Goal: Information Seeking & Learning: Learn about a topic

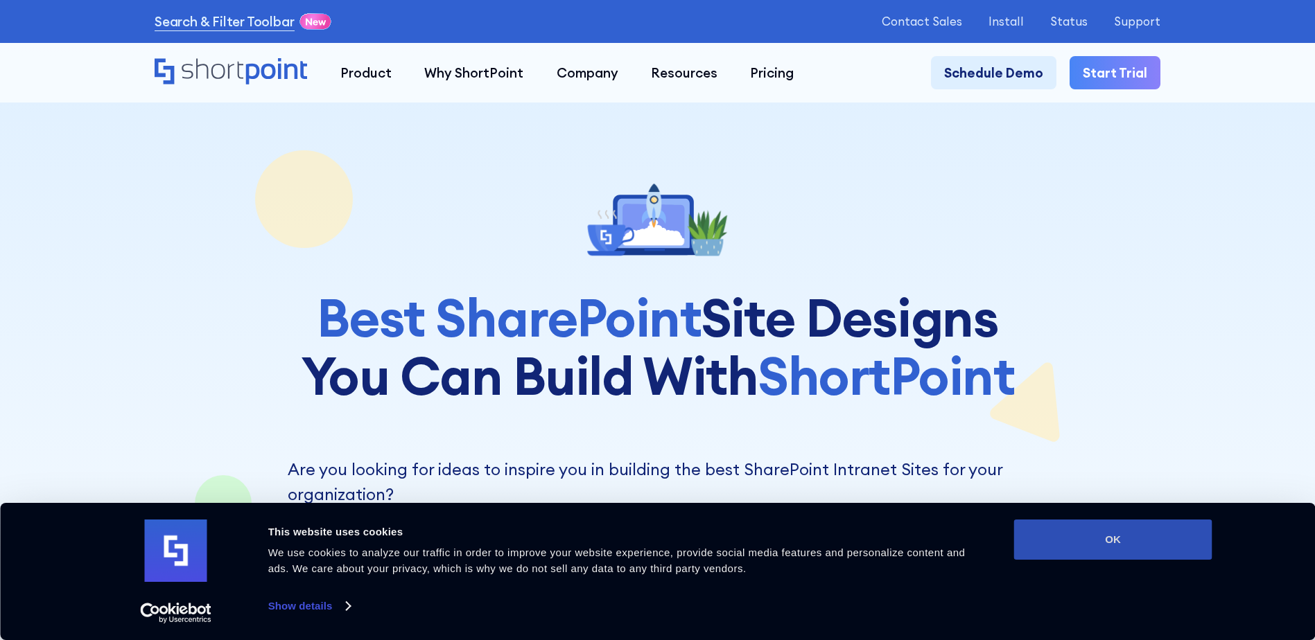
click at [1154, 535] on button "OK" at bounding box center [1113, 540] width 198 height 40
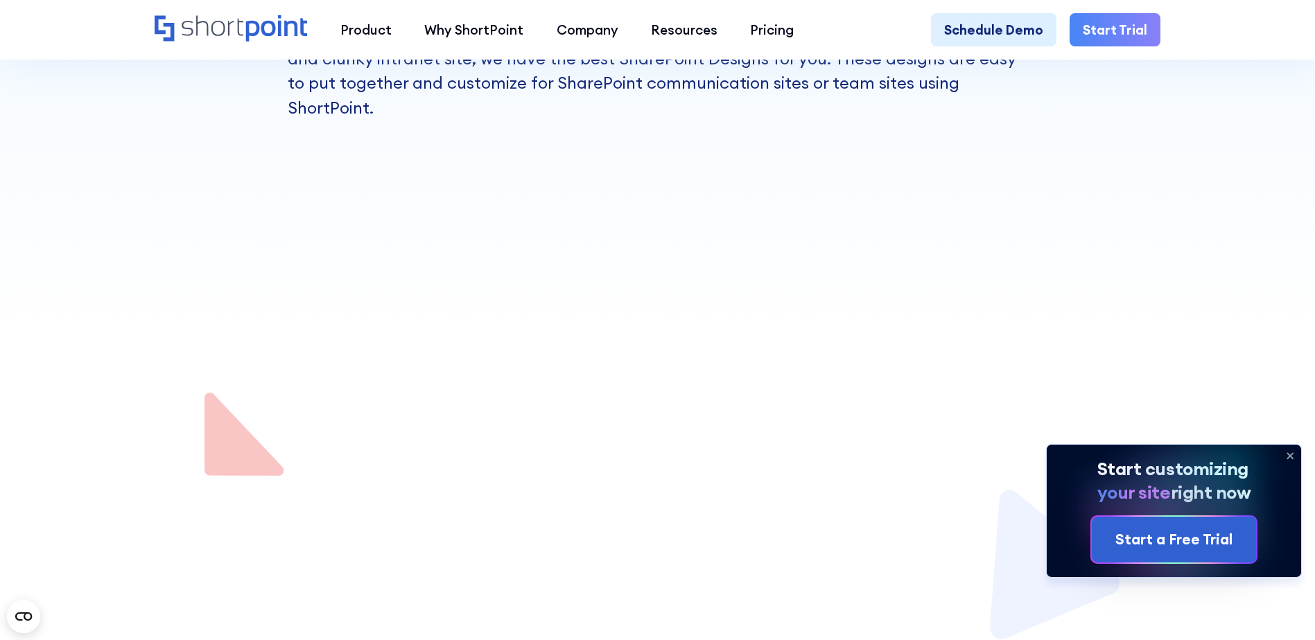
scroll to position [624, 0]
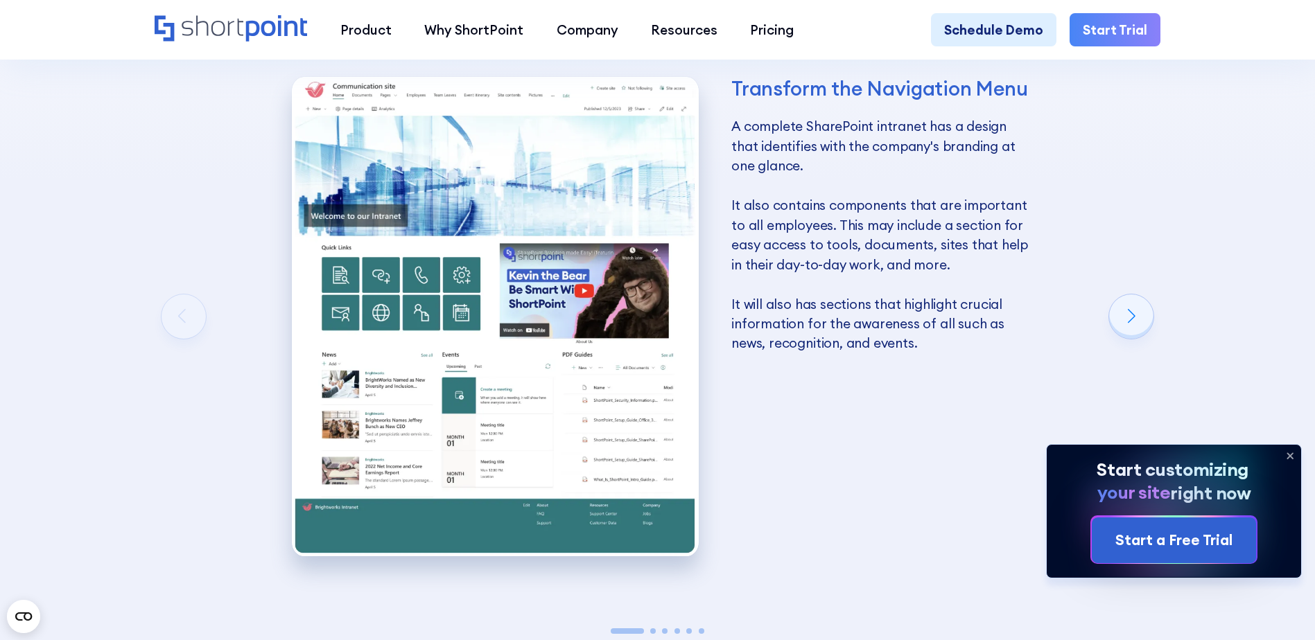
scroll to position [2495, 0]
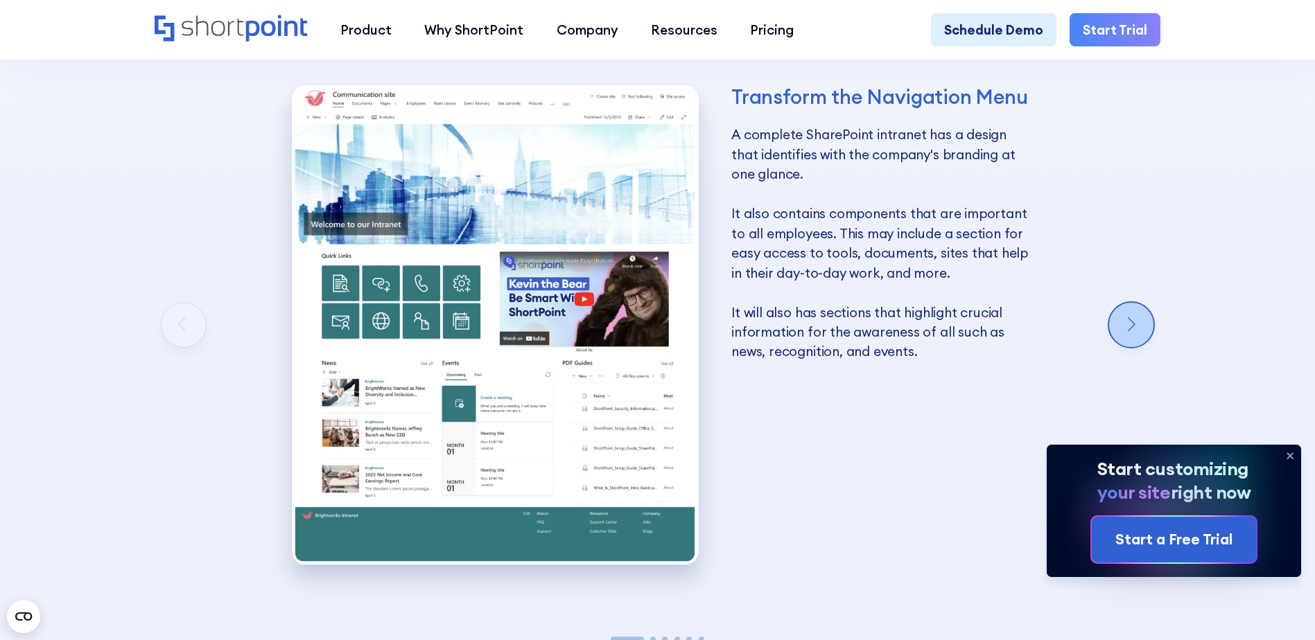
click at [1128, 328] on div "Next slide" at bounding box center [1131, 325] width 44 height 44
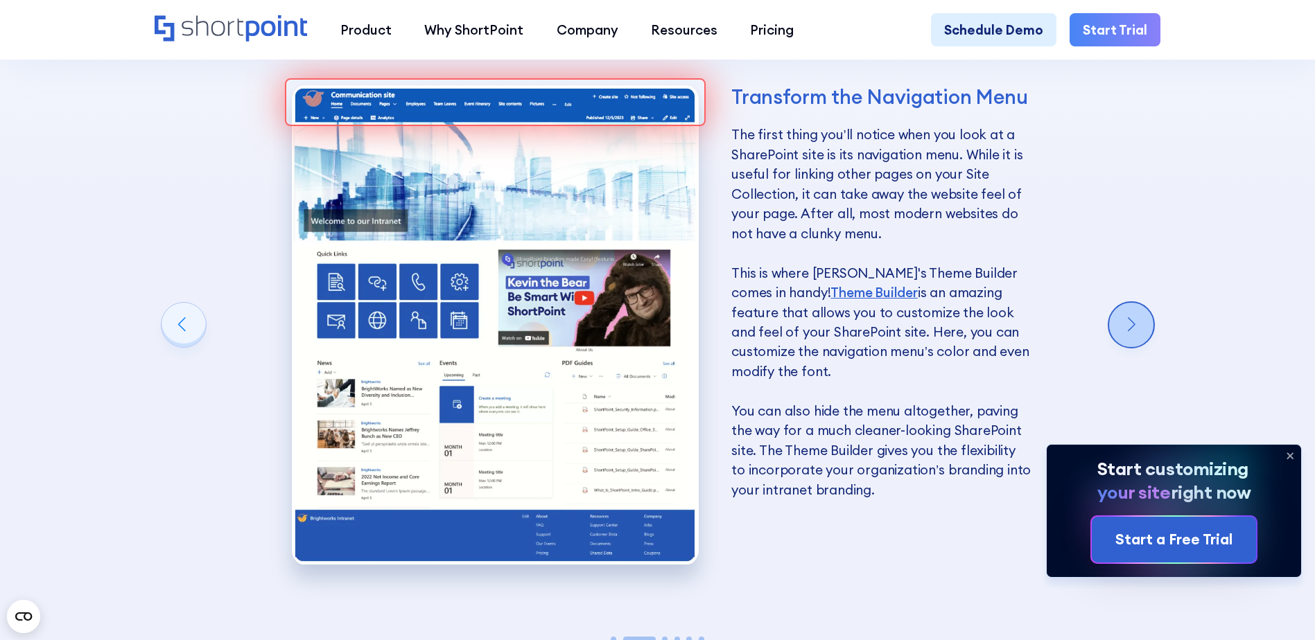
click at [1128, 328] on div "Next slide" at bounding box center [1131, 325] width 44 height 44
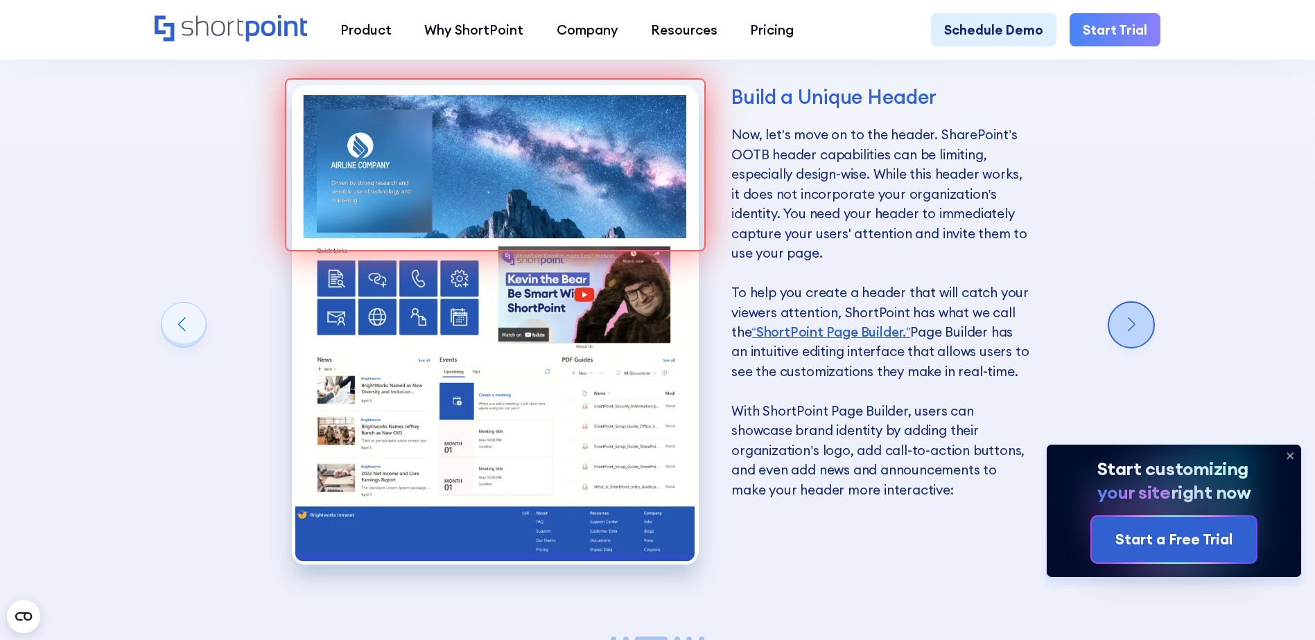
click at [1128, 328] on div "Next slide" at bounding box center [1131, 325] width 44 height 44
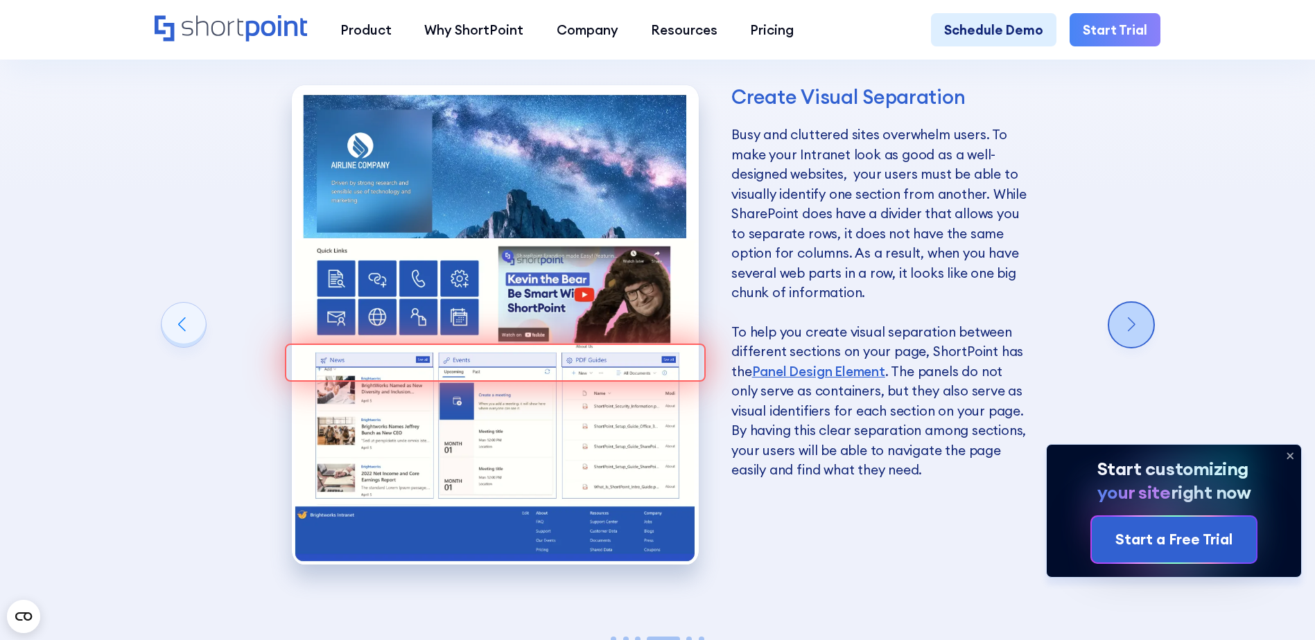
click at [1130, 324] on div "Next slide" at bounding box center [1131, 325] width 44 height 44
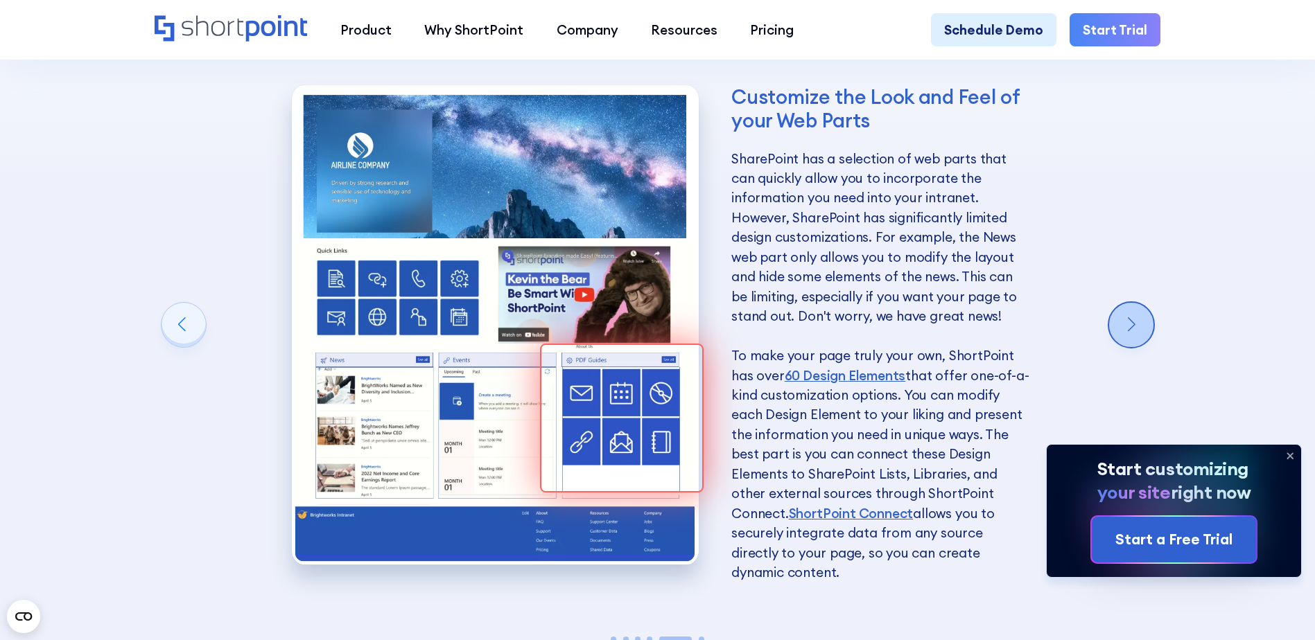
click at [1130, 324] on div "Next slide" at bounding box center [1131, 325] width 44 height 44
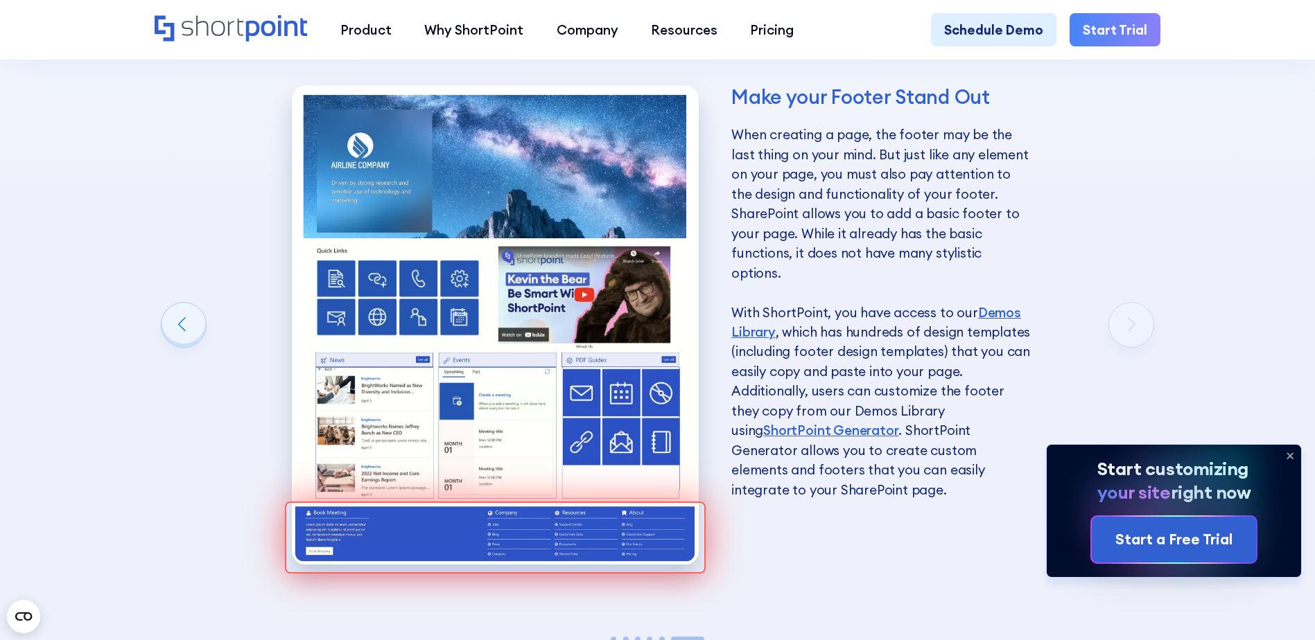
click at [1130, 324] on div "Make your Footer Stand Out When creating a page, the footer may be the last thi…" at bounding box center [662, 332] width 1014 height 598
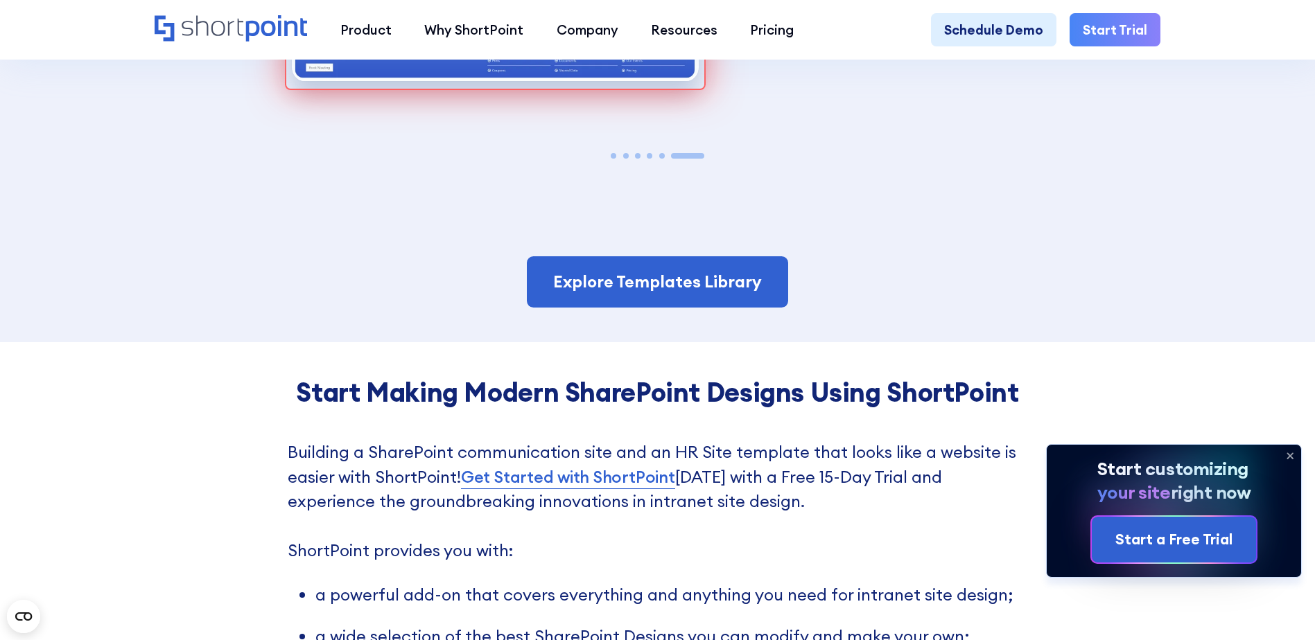
scroll to position [2981, 0]
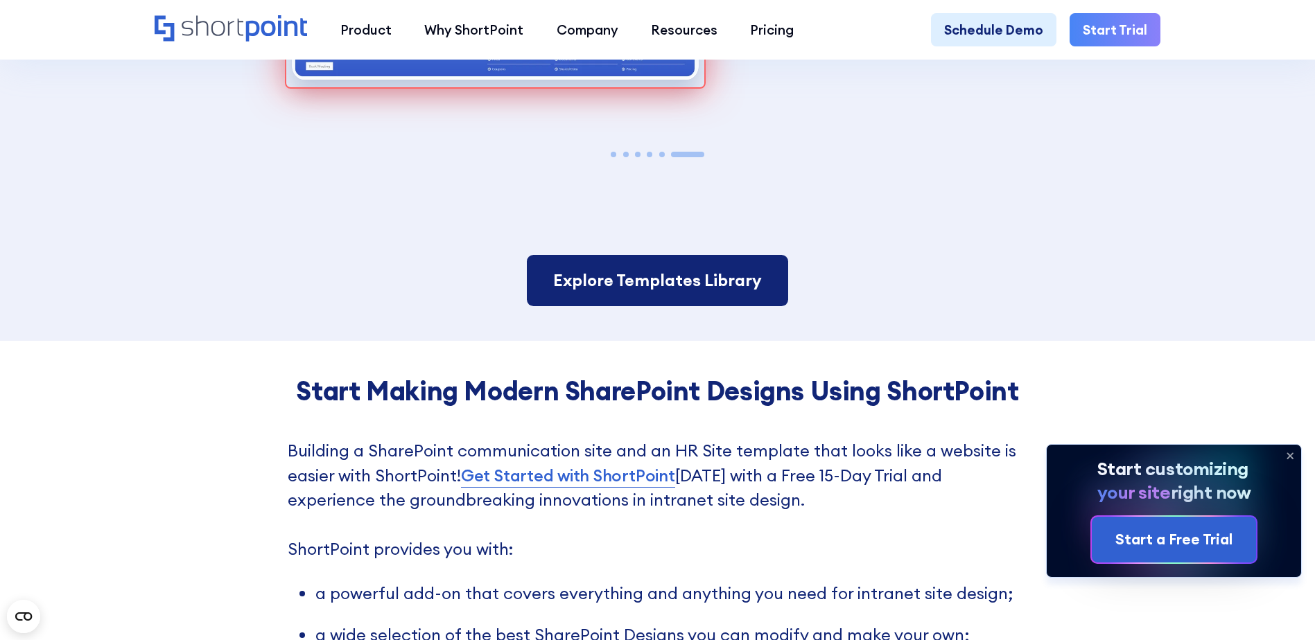
click at [683, 304] on link "Explore Templates Library" at bounding box center [657, 280] width 261 height 51
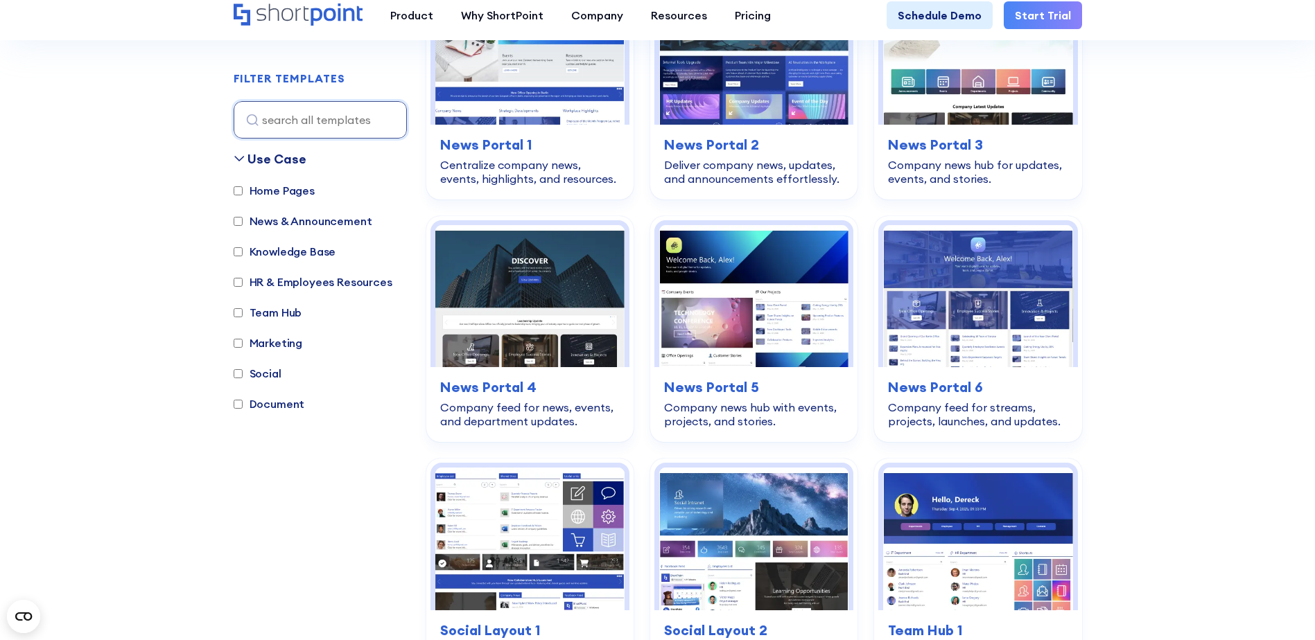
scroll to position [2773, 0]
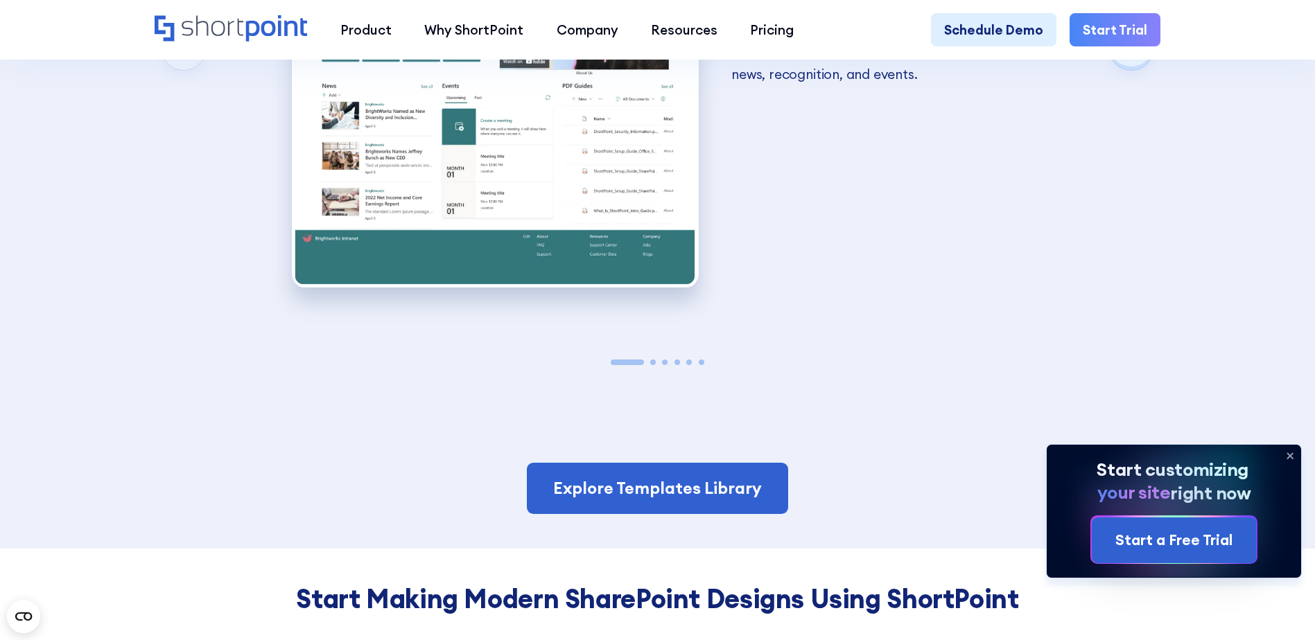
scroll to position [2495, 0]
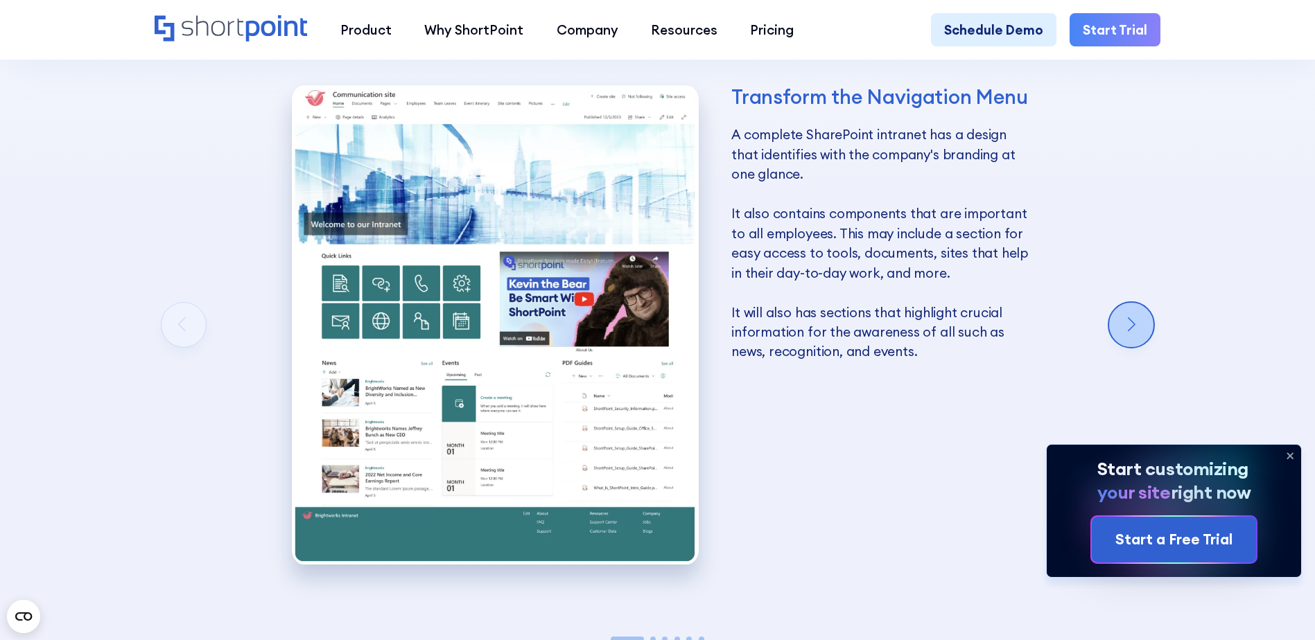
click at [1109, 343] on div "Next slide" at bounding box center [1131, 325] width 44 height 44
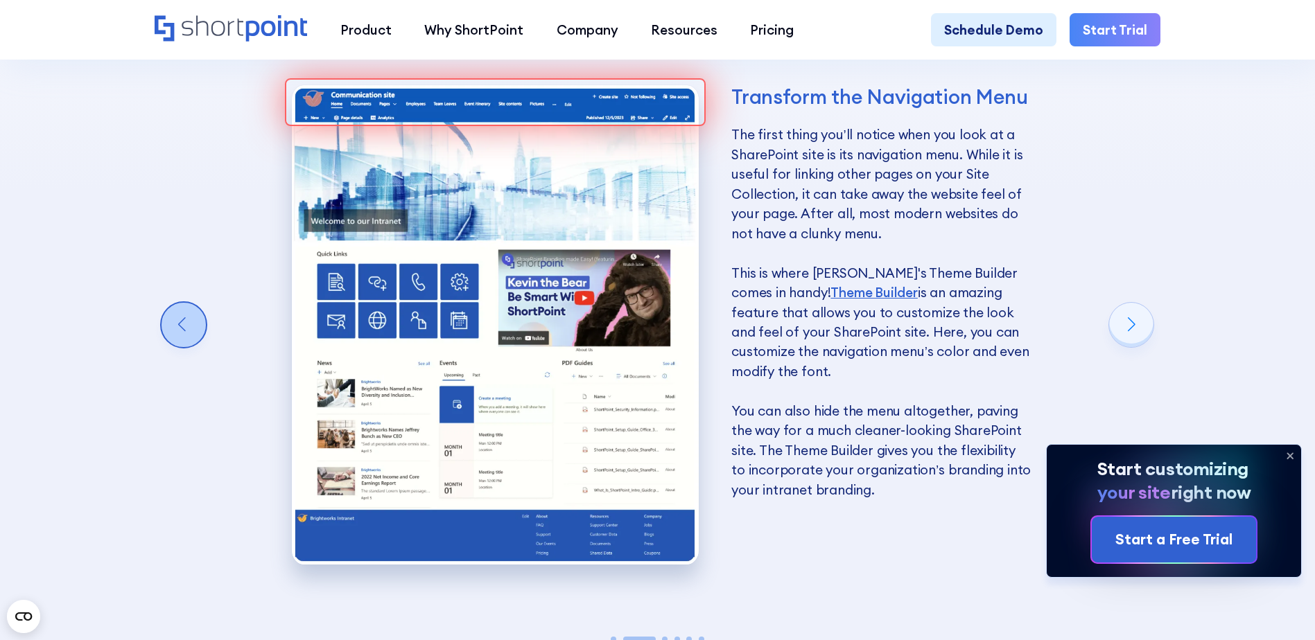
click at [179, 339] on div "Previous slide" at bounding box center [184, 325] width 44 height 44
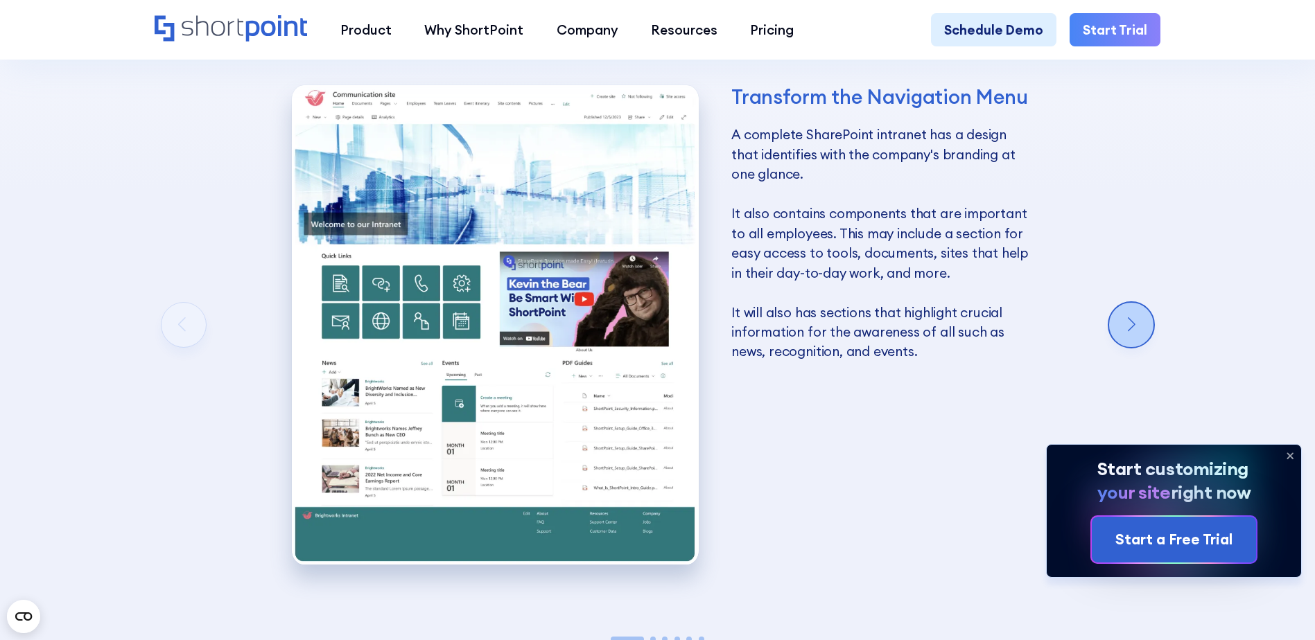
click at [1126, 314] on div "Next slide" at bounding box center [1131, 325] width 44 height 44
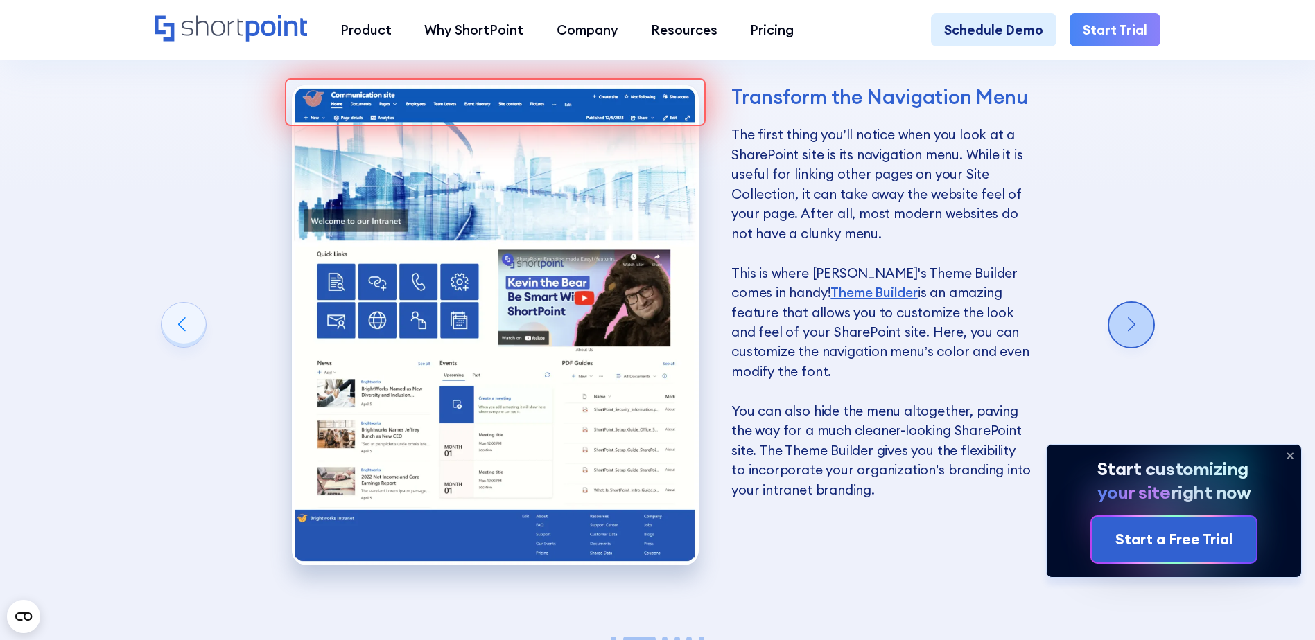
click at [1126, 314] on div "Next slide" at bounding box center [1131, 325] width 44 height 44
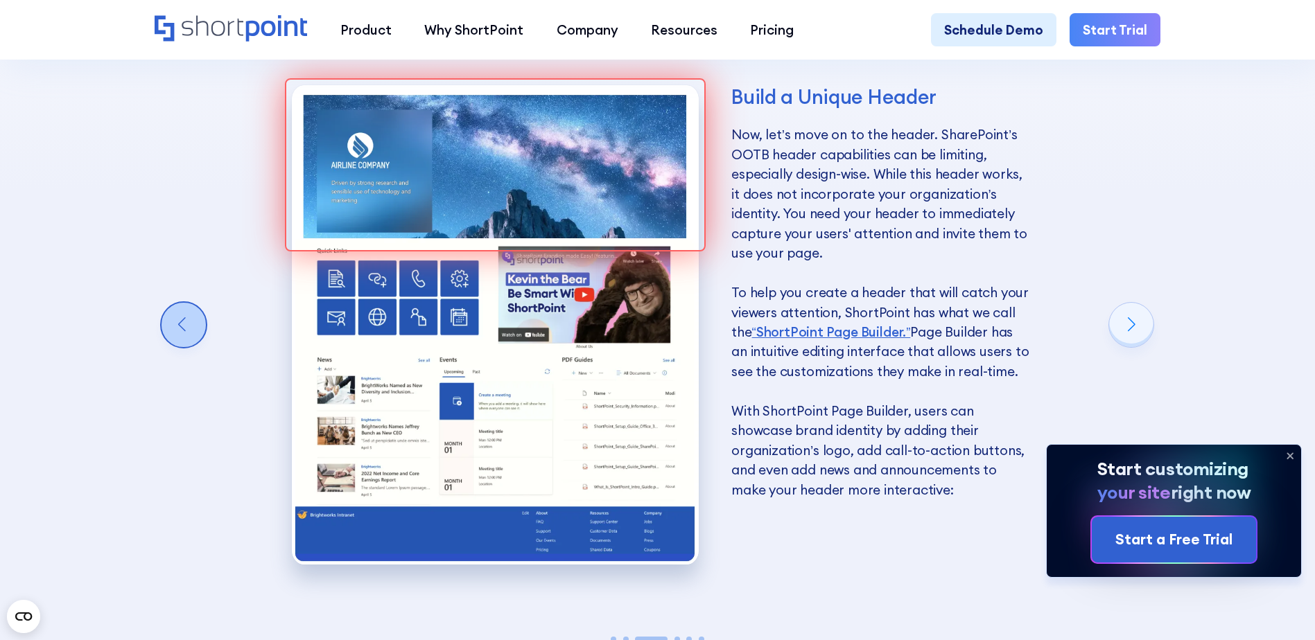
click at [186, 334] on div "Previous slide" at bounding box center [184, 325] width 44 height 44
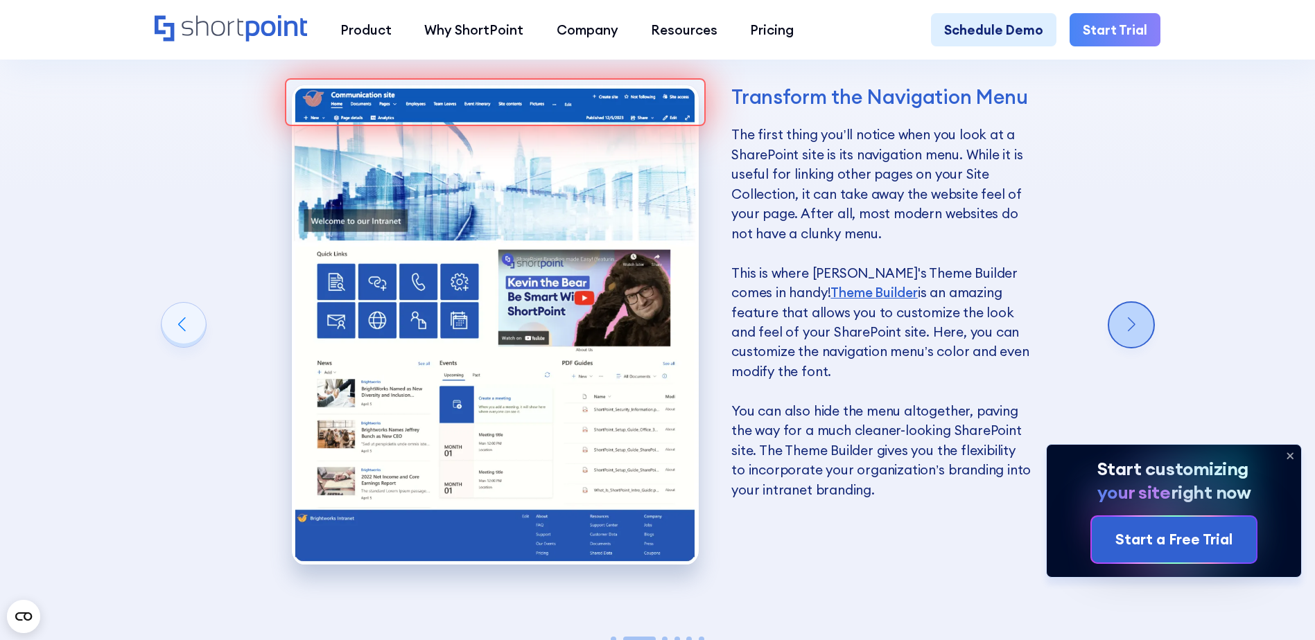
click at [1140, 340] on div "Next slide" at bounding box center [1131, 325] width 44 height 44
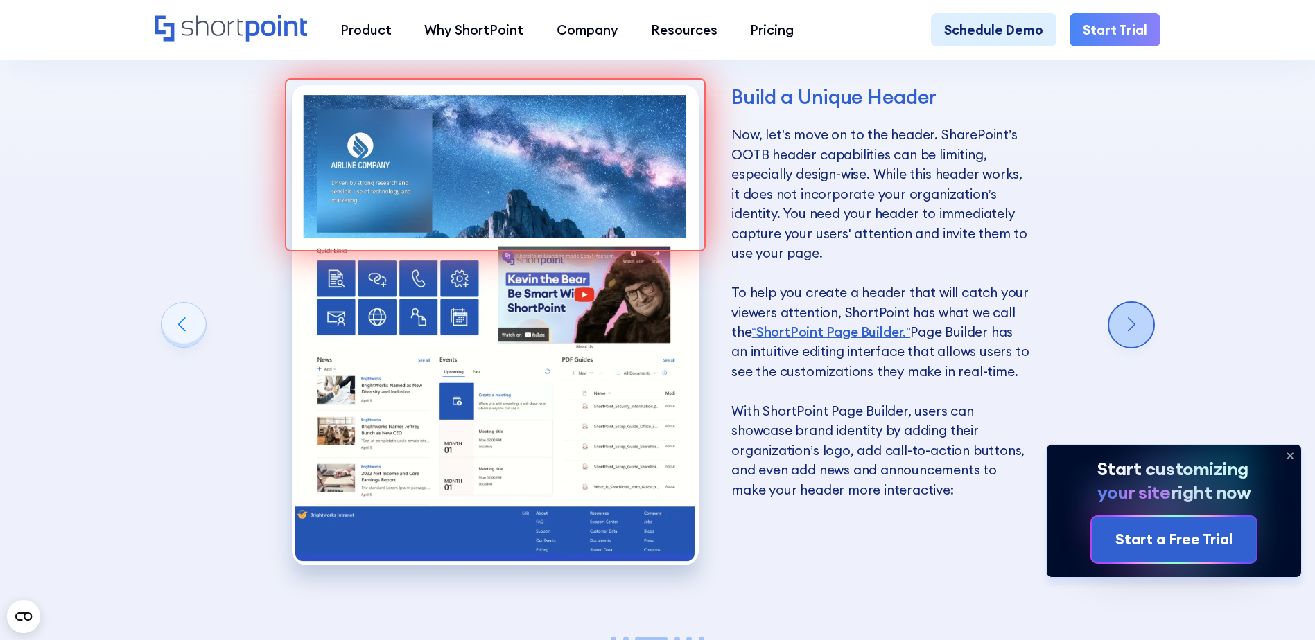
click at [1140, 340] on div "Next slide" at bounding box center [1131, 325] width 44 height 44
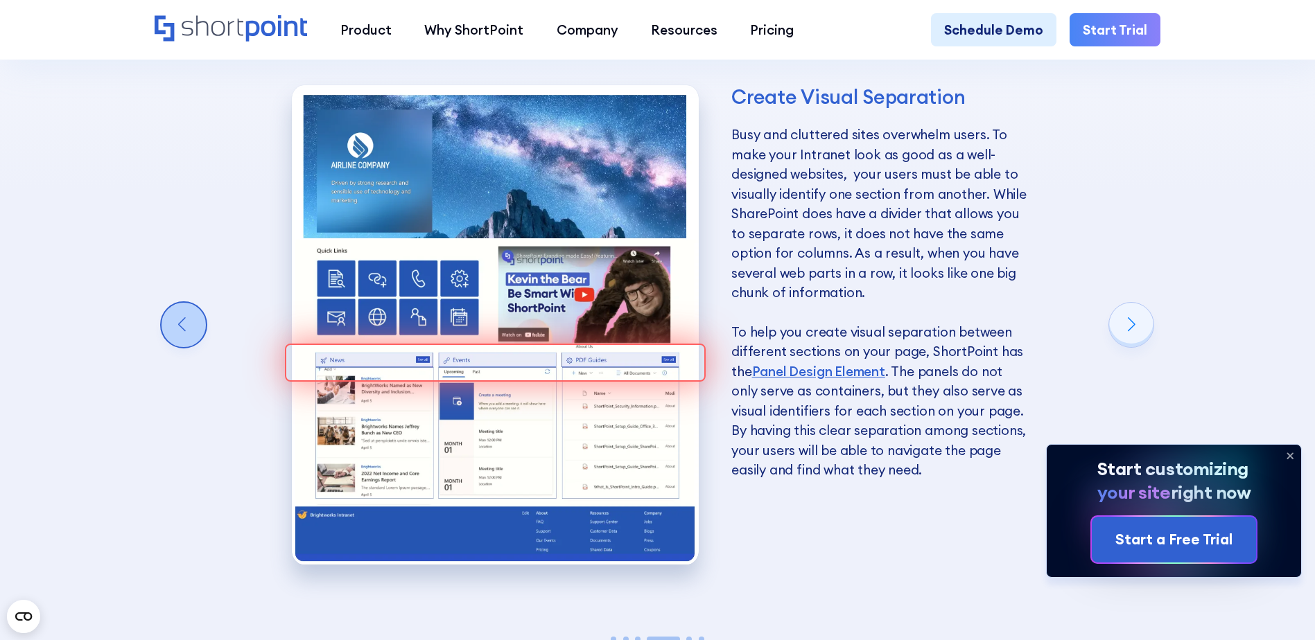
click at [191, 329] on div "Previous slide" at bounding box center [184, 325] width 44 height 44
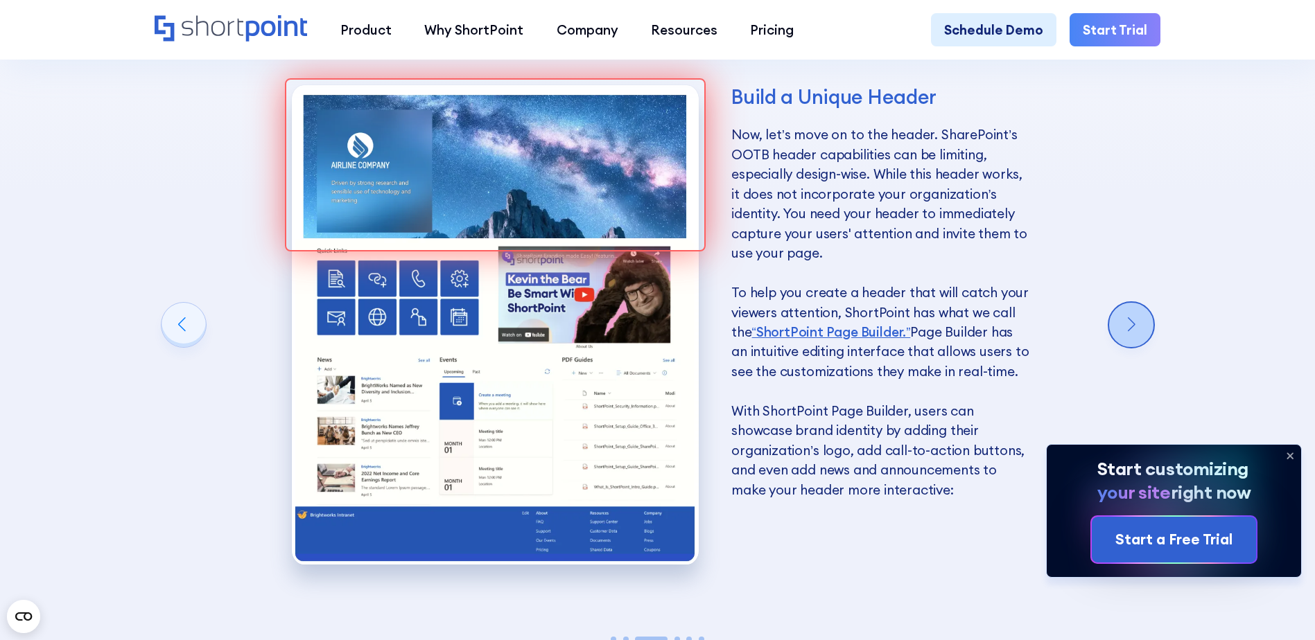
click at [1135, 335] on div "Next slide" at bounding box center [1131, 325] width 44 height 44
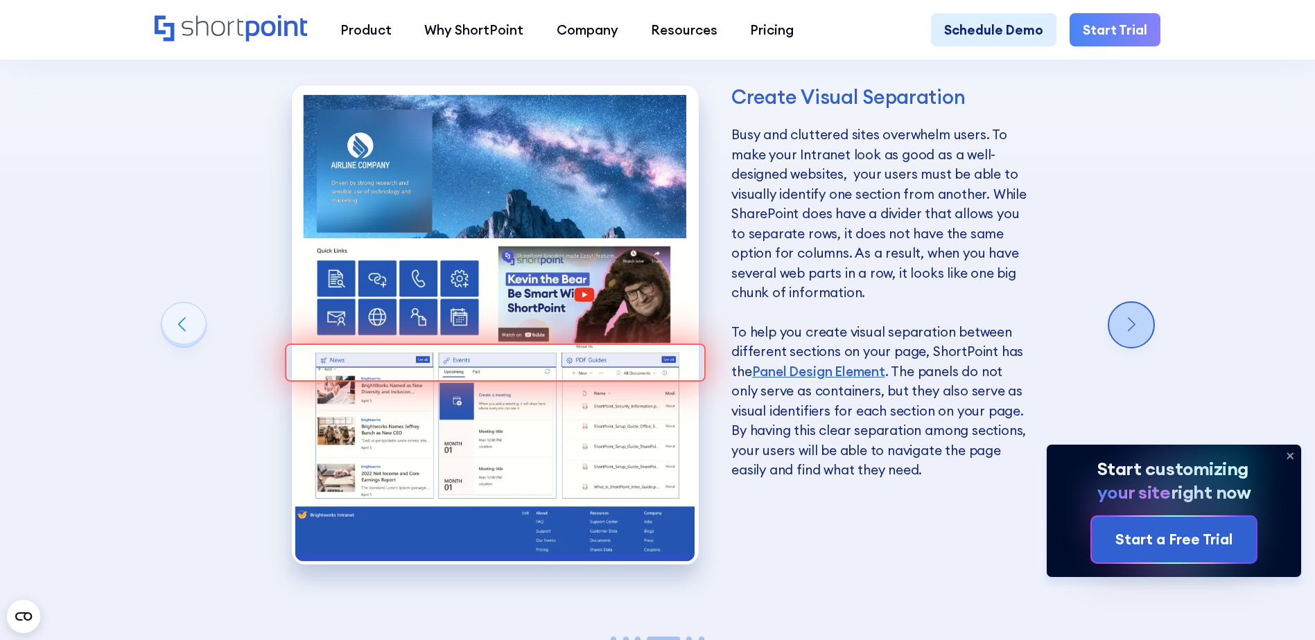
click at [1135, 335] on div "Next slide" at bounding box center [1131, 325] width 44 height 44
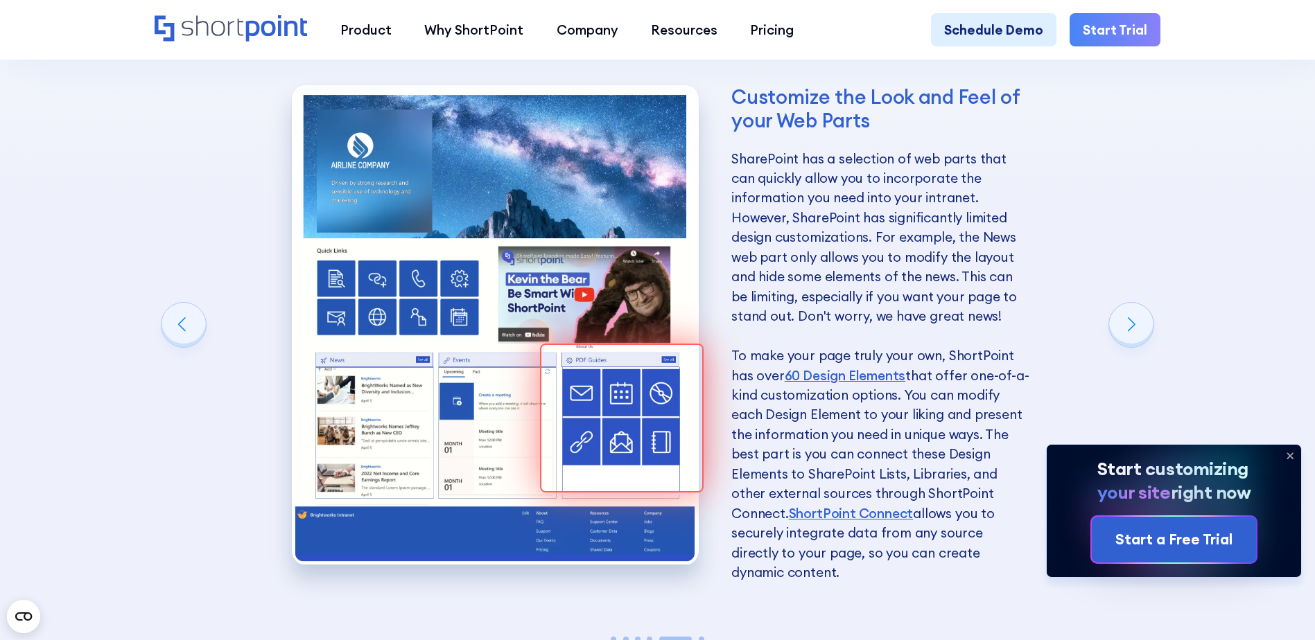
click at [217, 338] on div "Customize the Look and Feel of your Web Parts SharePoint has a selection of web…" at bounding box center [662, 341] width 1014 height 616
click at [191, 341] on div "Previous slide" at bounding box center [184, 325] width 44 height 44
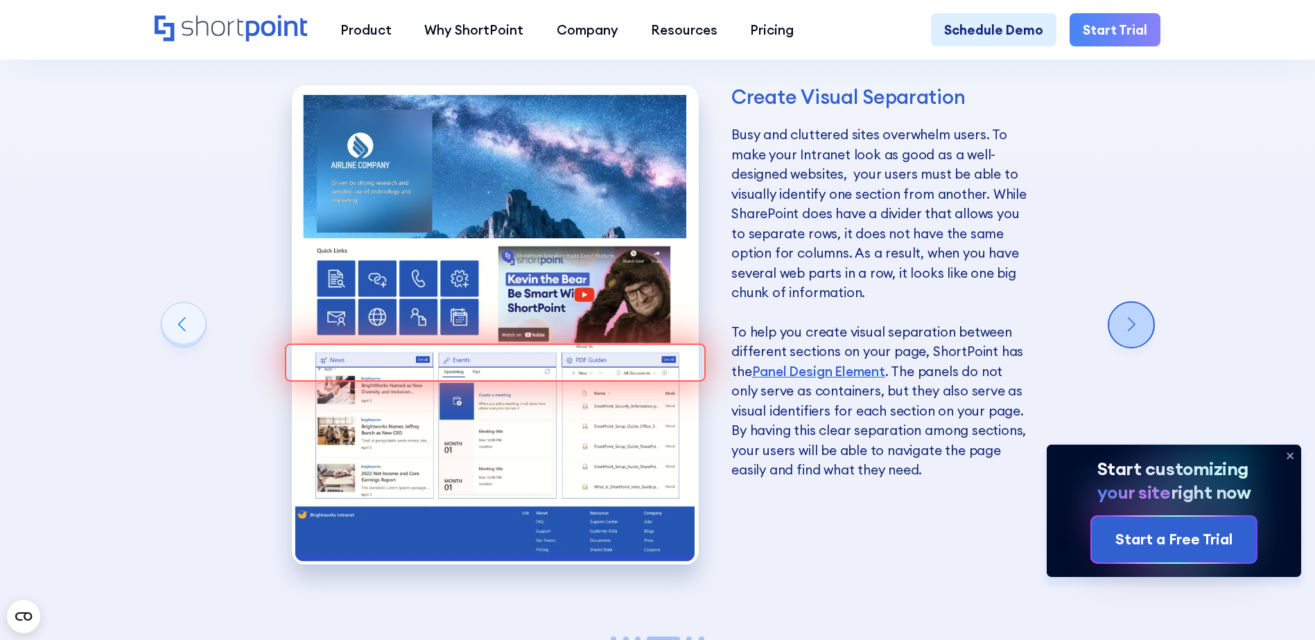
click at [1143, 335] on div "Next slide" at bounding box center [1131, 325] width 44 height 44
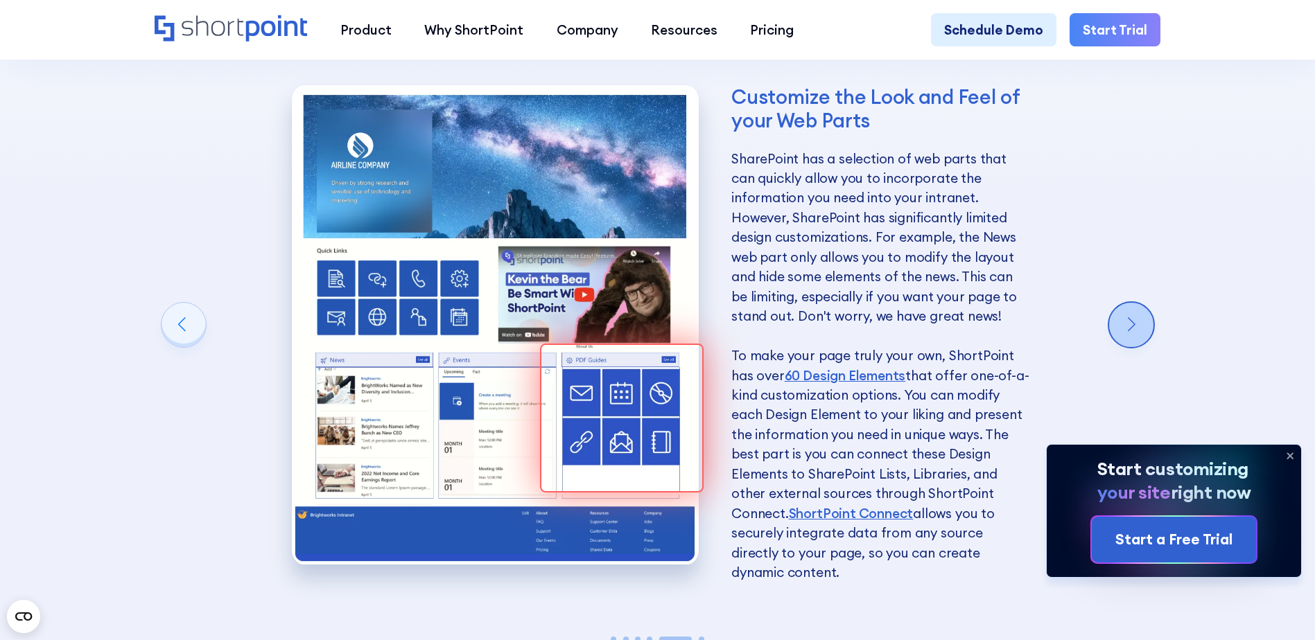
click at [1143, 335] on div "Next slide" at bounding box center [1131, 325] width 44 height 44
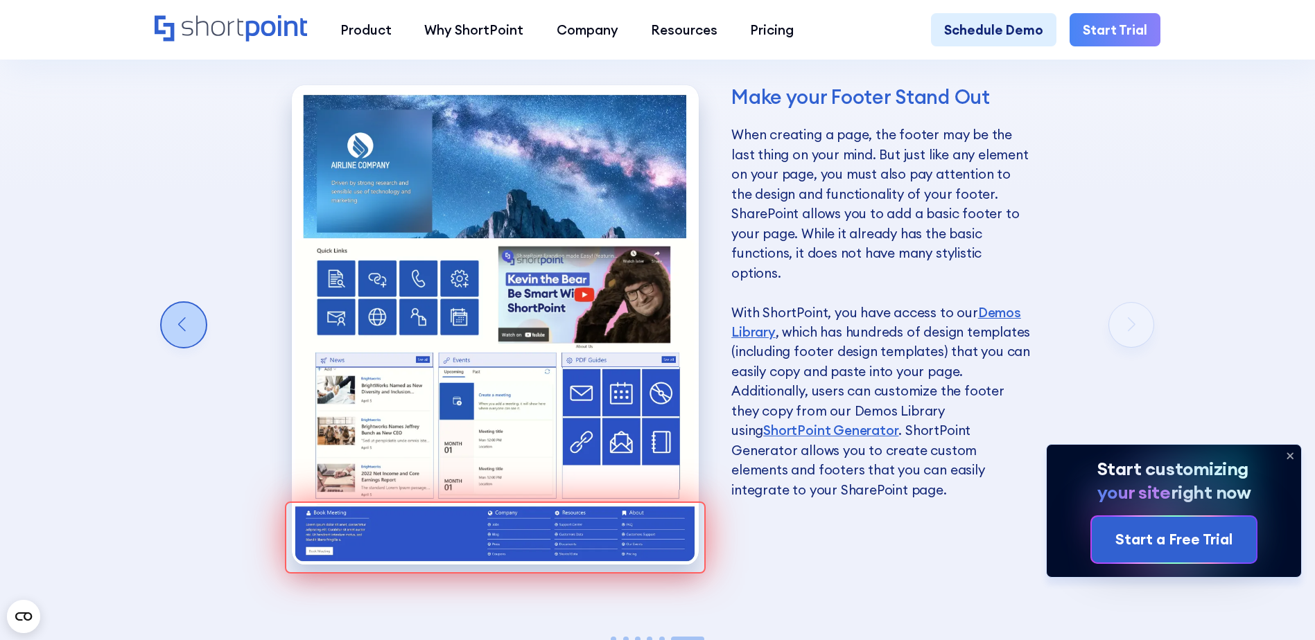
click at [187, 334] on div "Previous slide" at bounding box center [184, 325] width 44 height 44
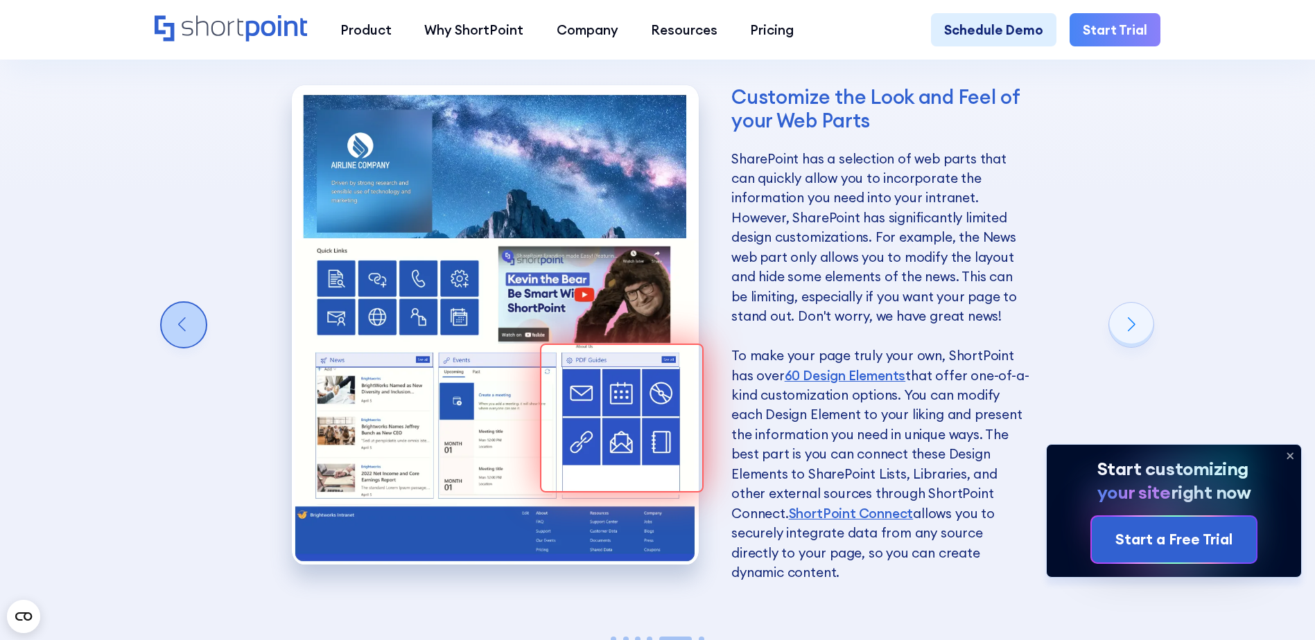
click at [187, 334] on div "Previous slide" at bounding box center [184, 325] width 44 height 44
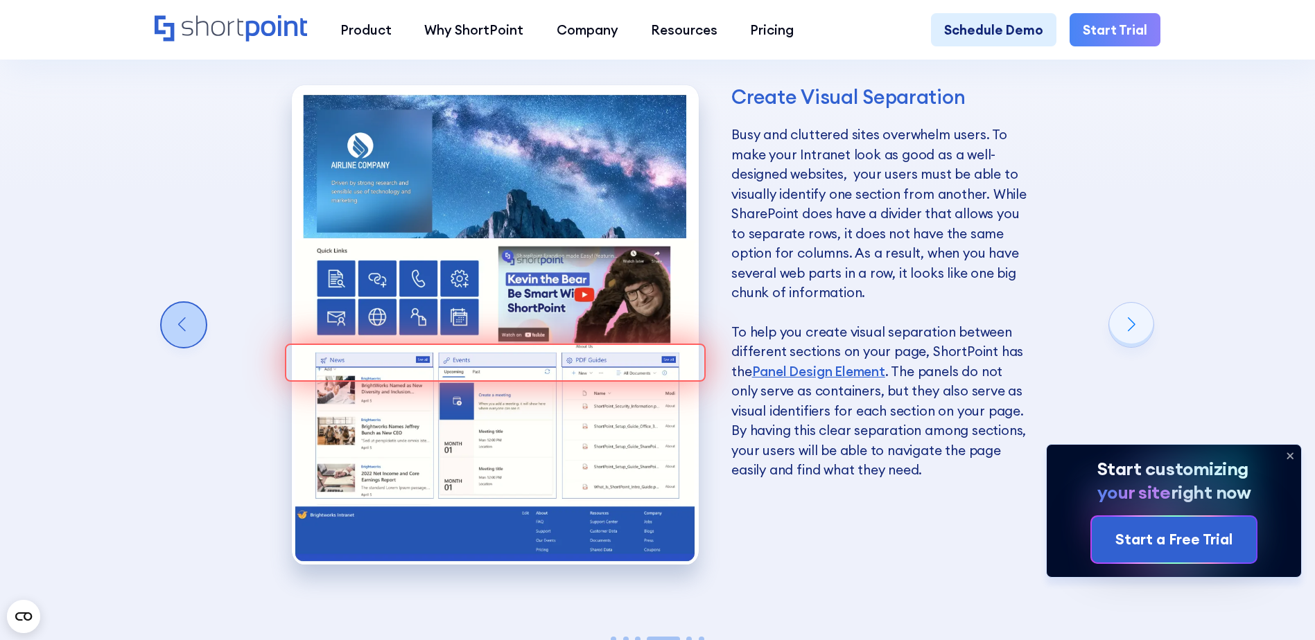
click at [187, 334] on div "Previous slide" at bounding box center [184, 325] width 44 height 44
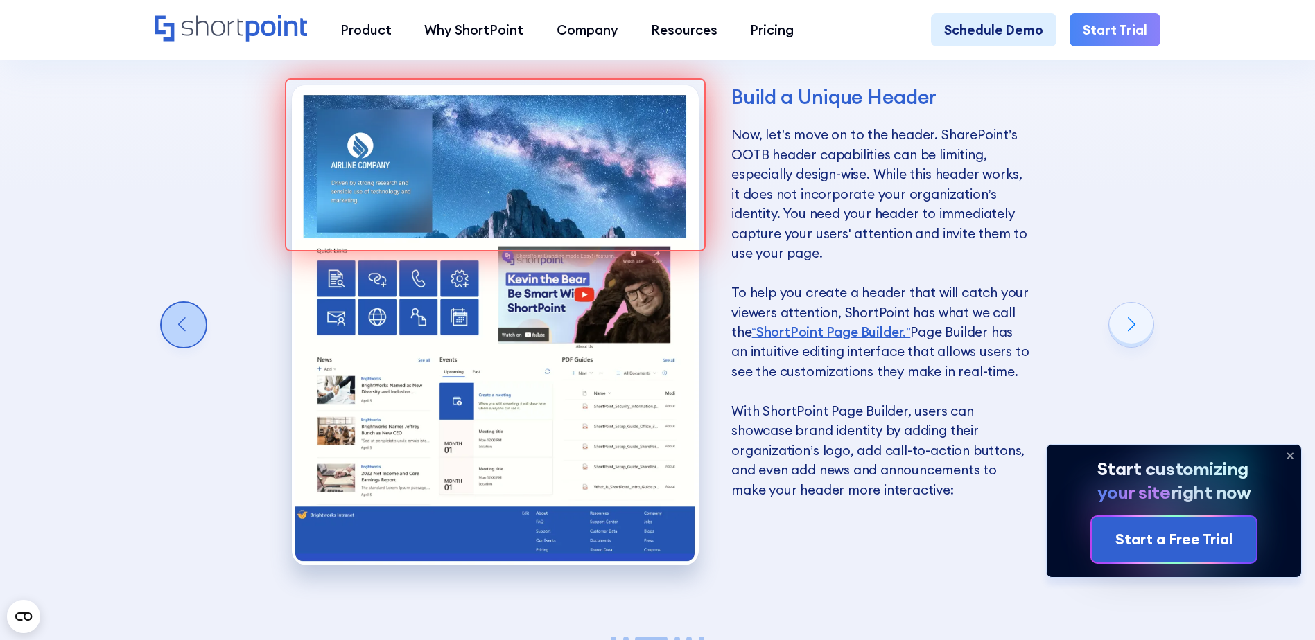
click at [187, 334] on div "Previous slide" at bounding box center [184, 325] width 44 height 44
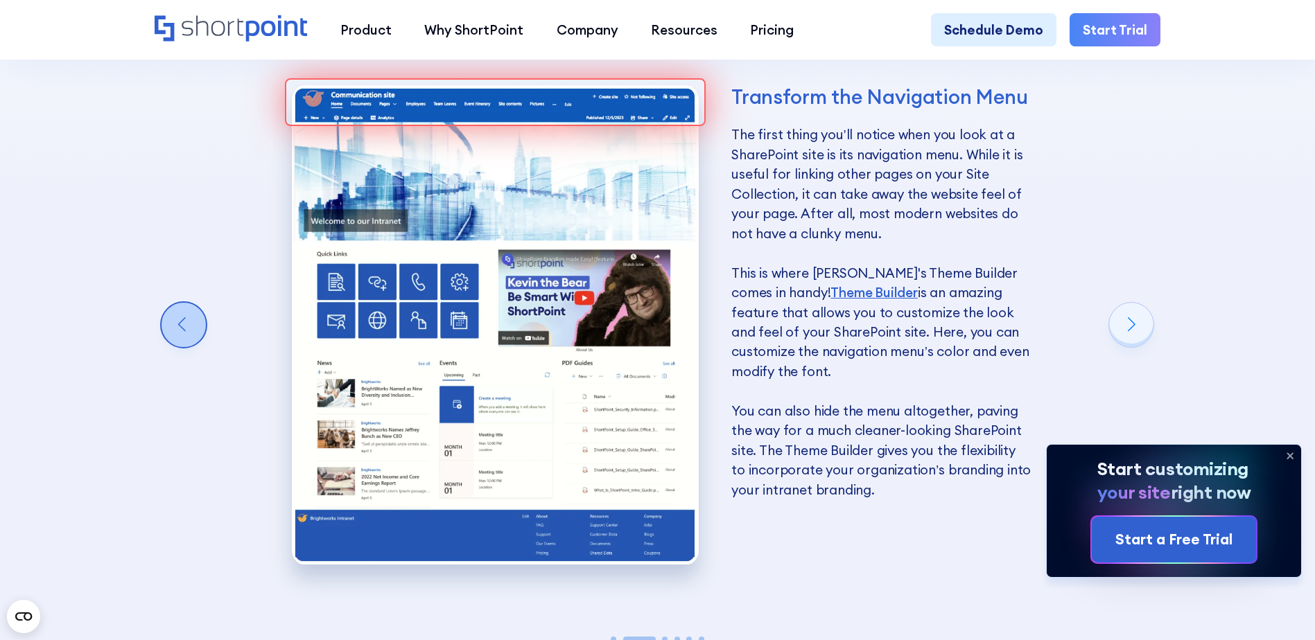
click at [187, 334] on div "Previous slide" at bounding box center [184, 325] width 44 height 44
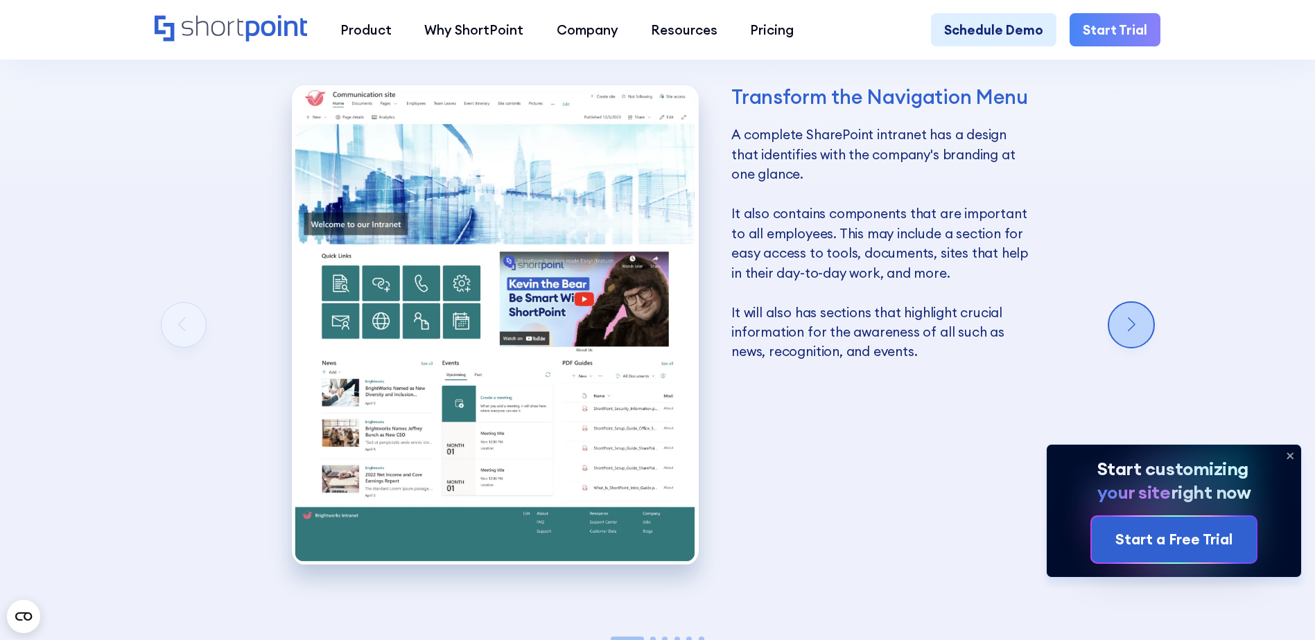
click at [1134, 338] on div "Next slide" at bounding box center [1131, 325] width 44 height 44
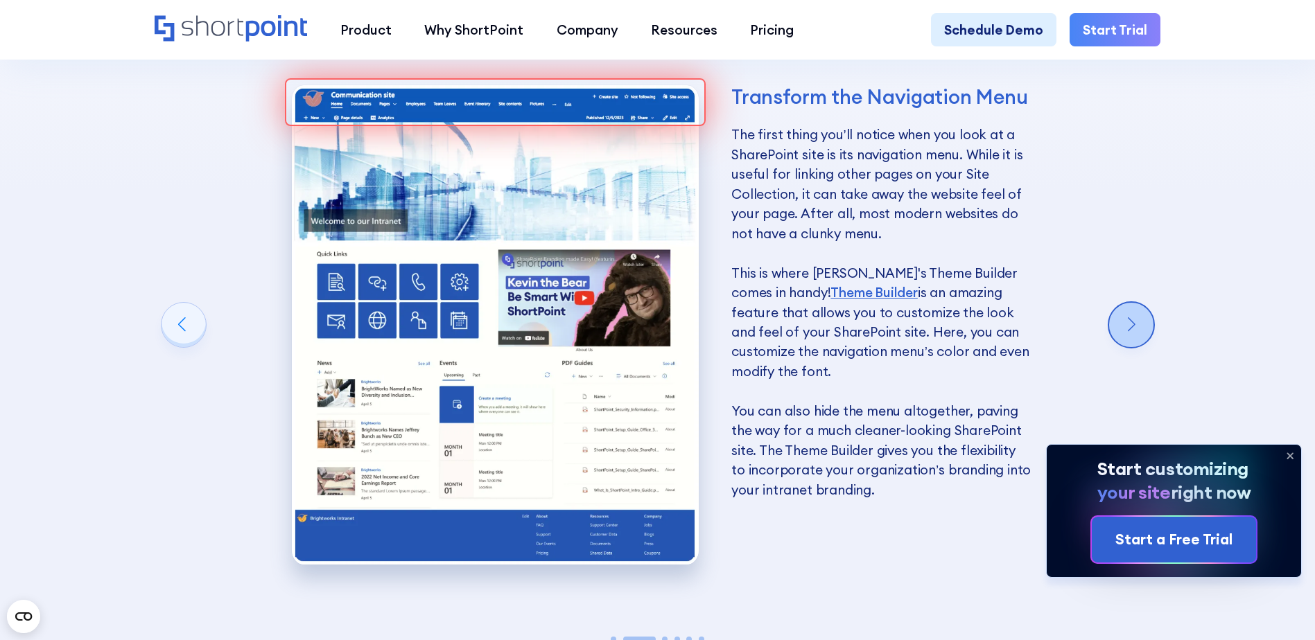
click at [1134, 338] on div "Next slide" at bounding box center [1131, 325] width 44 height 44
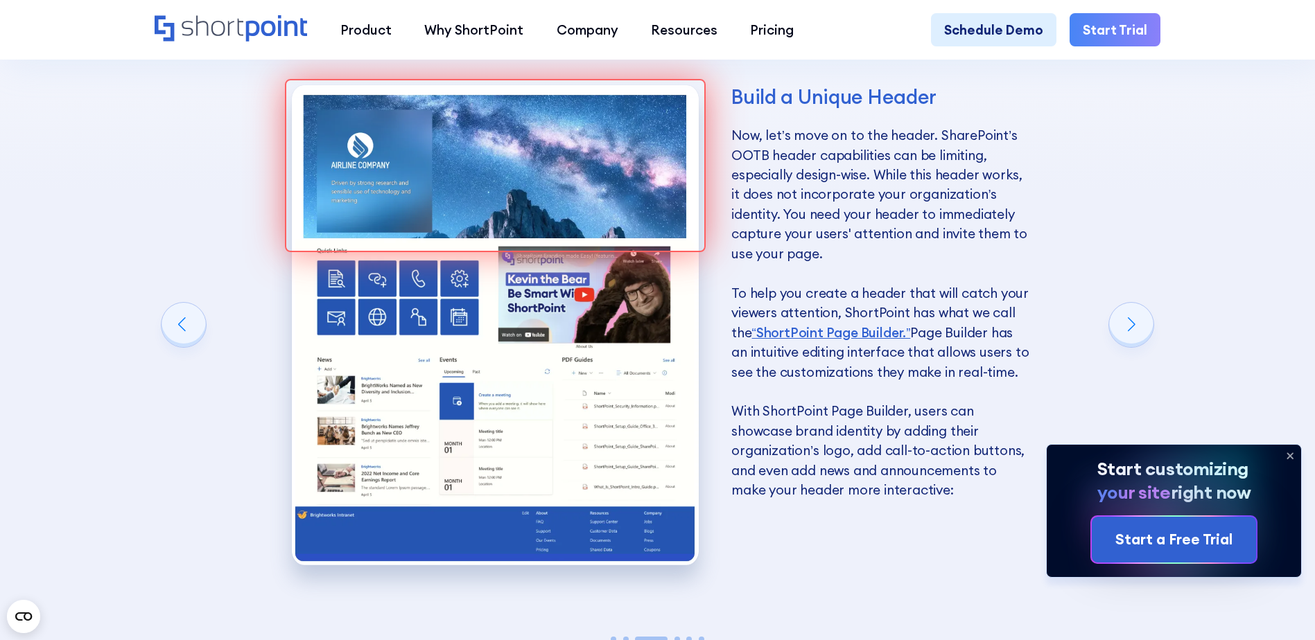
scroll to position [2495, 0]
